Goal: Information Seeking & Learning: Learn about a topic

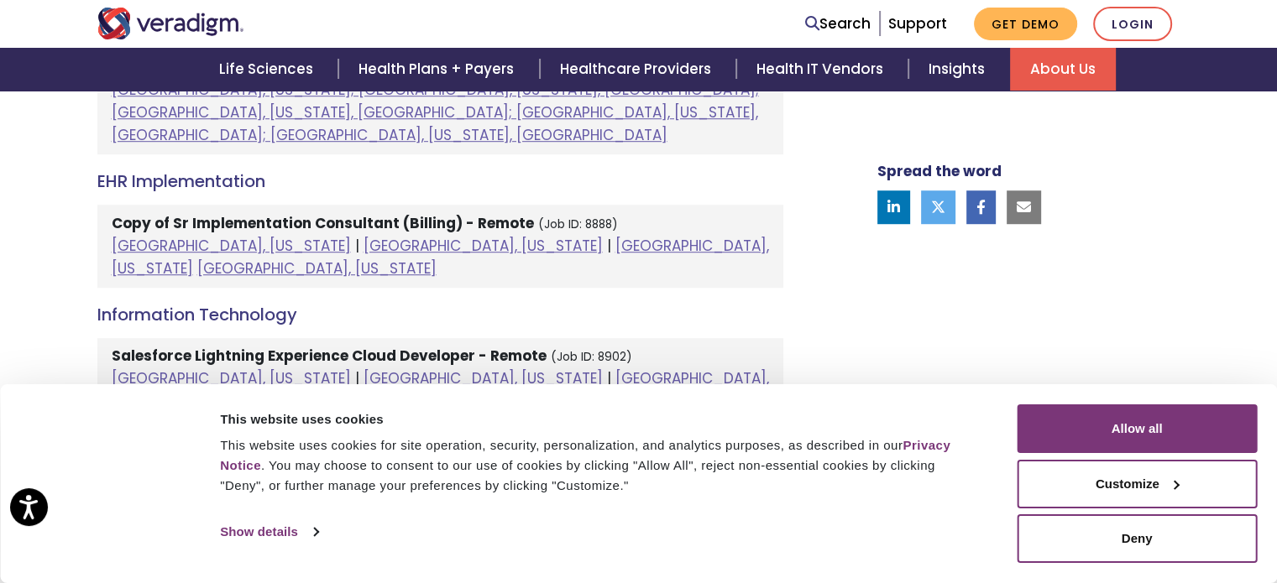
scroll to position [1103, 0]
click at [234, 173] on h4 "EHR Implementation" at bounding box center [440, 183] width 686 height 20
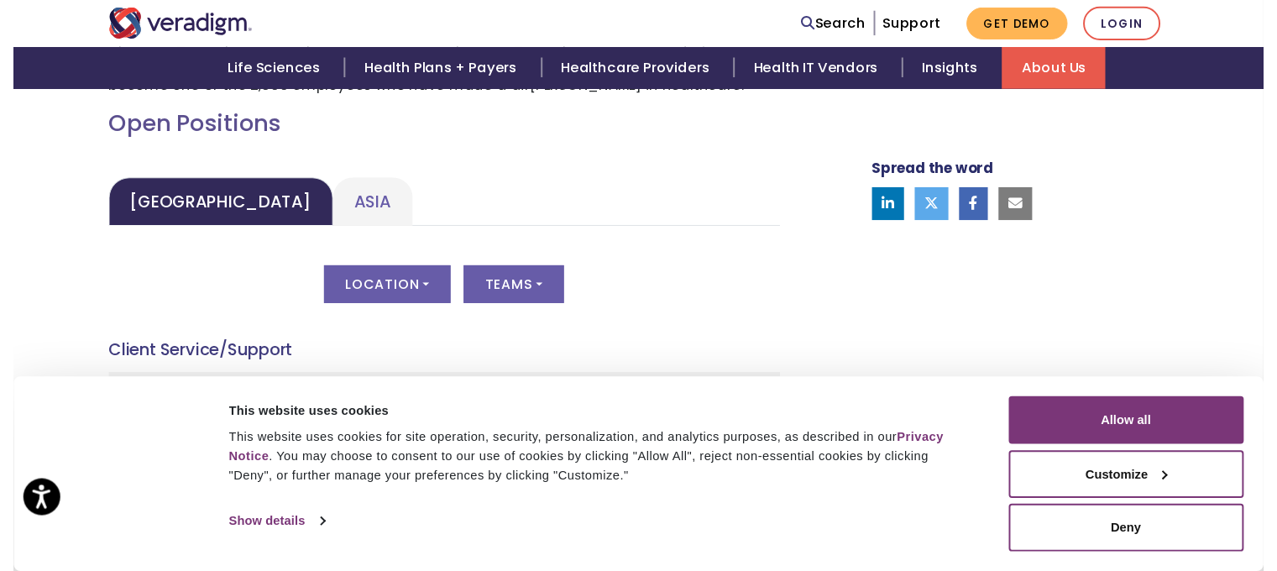
scroll to position [755, 0]
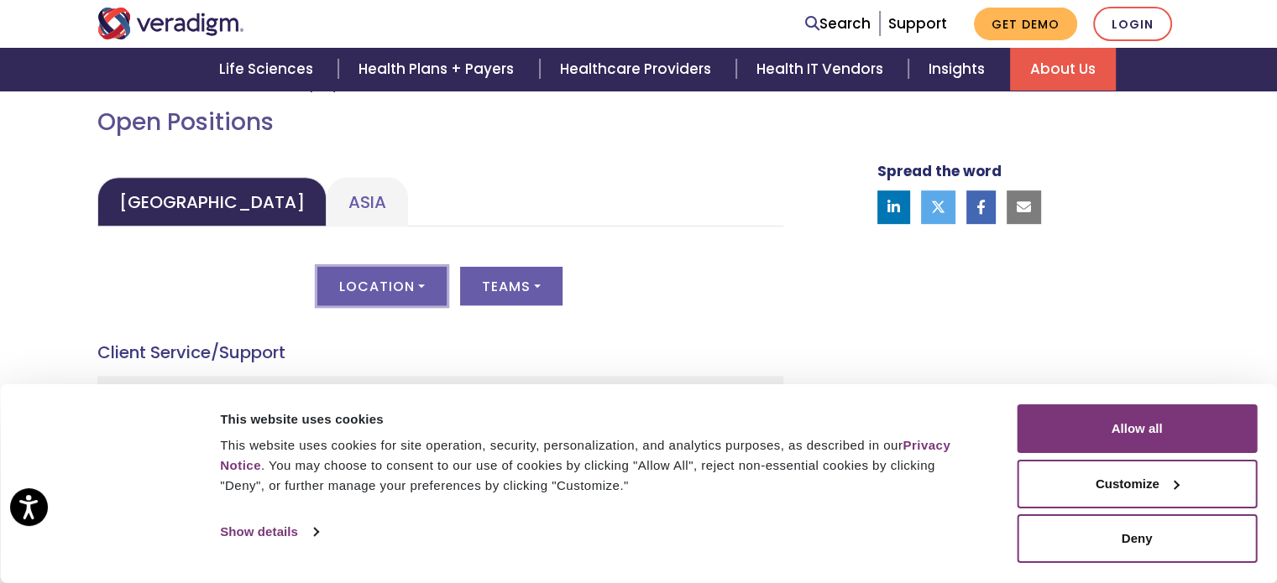
click at [426, 287] on button "Location" at bounding box center [381, 286] width 129 height 39
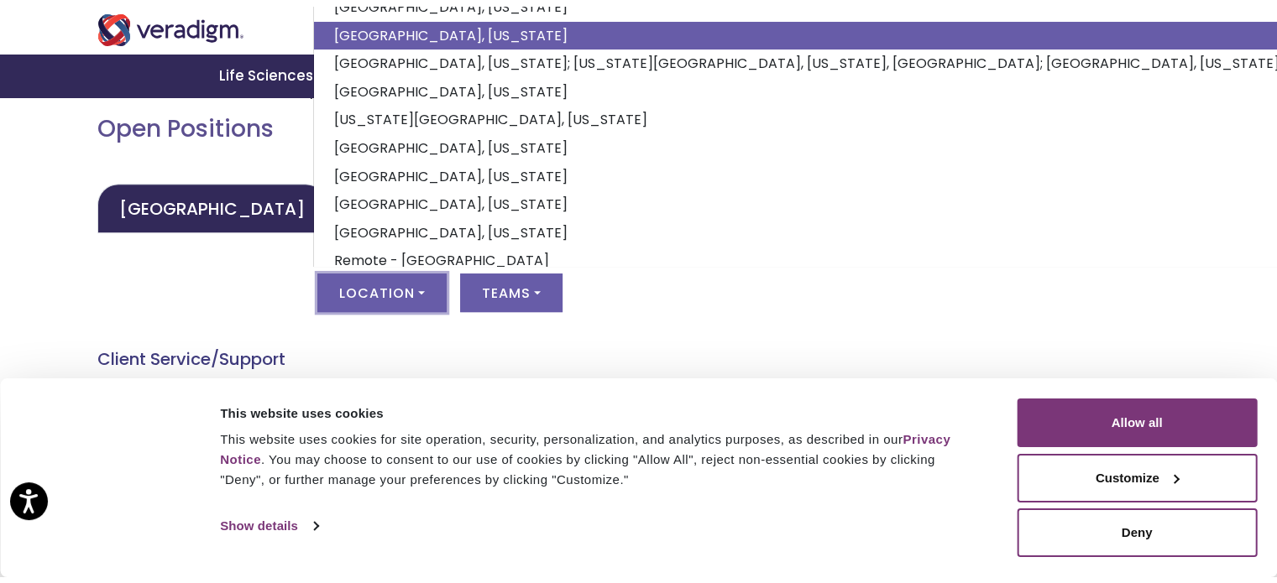
scroll to position [215, 0]
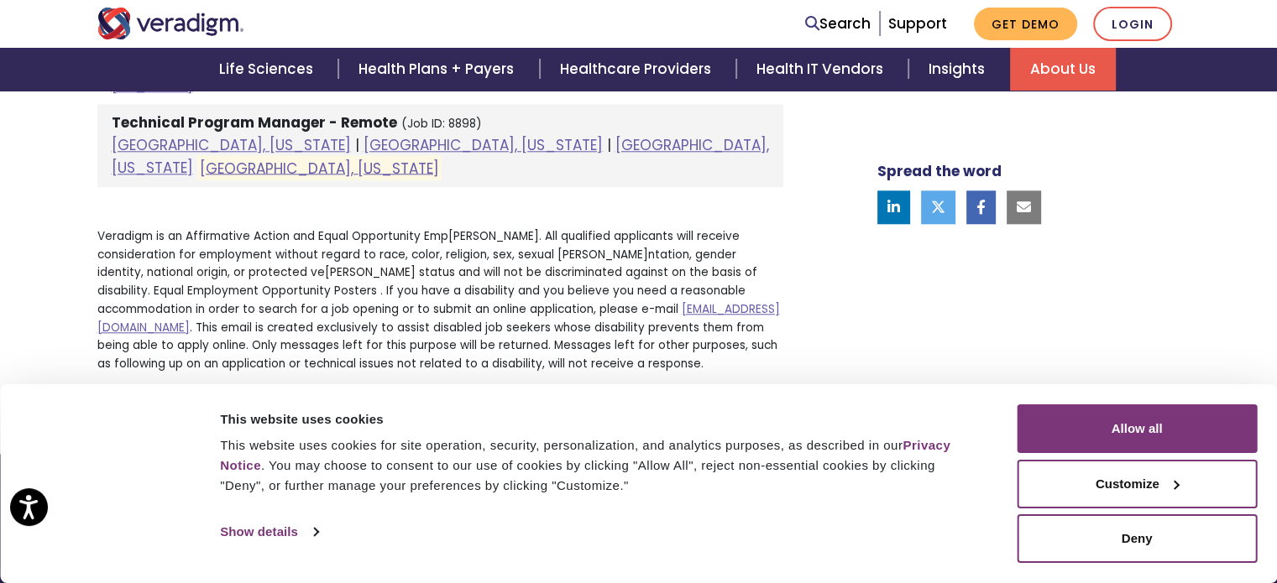
scroll to position [1566, 0]
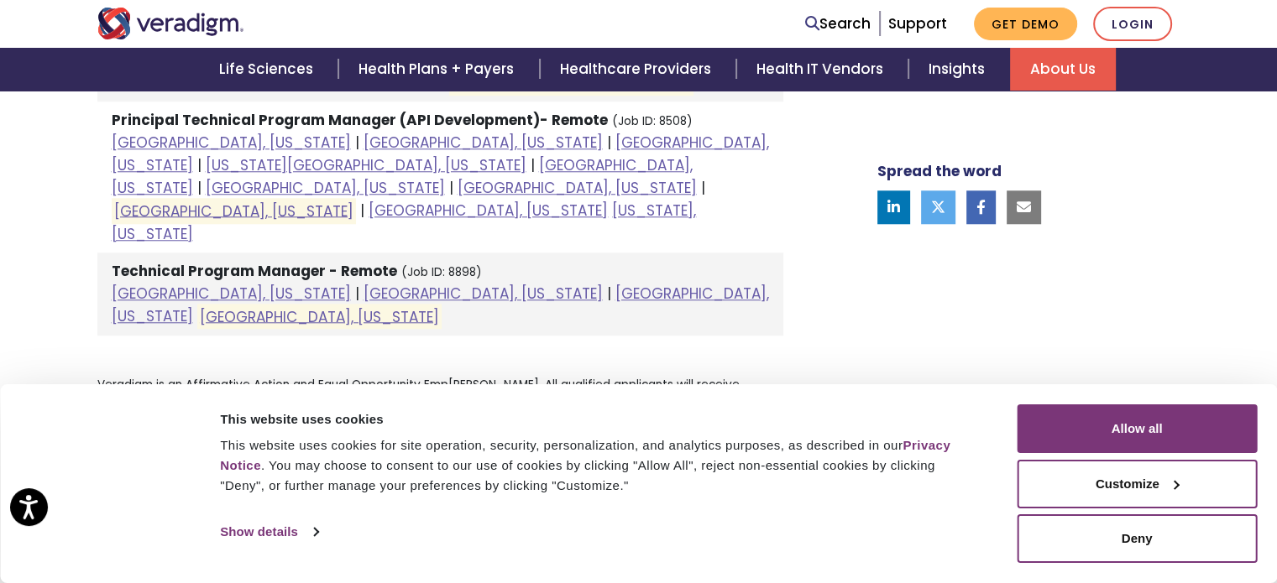
click at [300, 261] on strong "Technical Program Manager - Remote" at bounding box center [254, 271] width 285 height 20
click at [439, 306] on link "Raleigh, North Carolina" at bounding box center [319, 316] width 239 height 20
